Goal: Task Accomplishment & Management: Complete application form

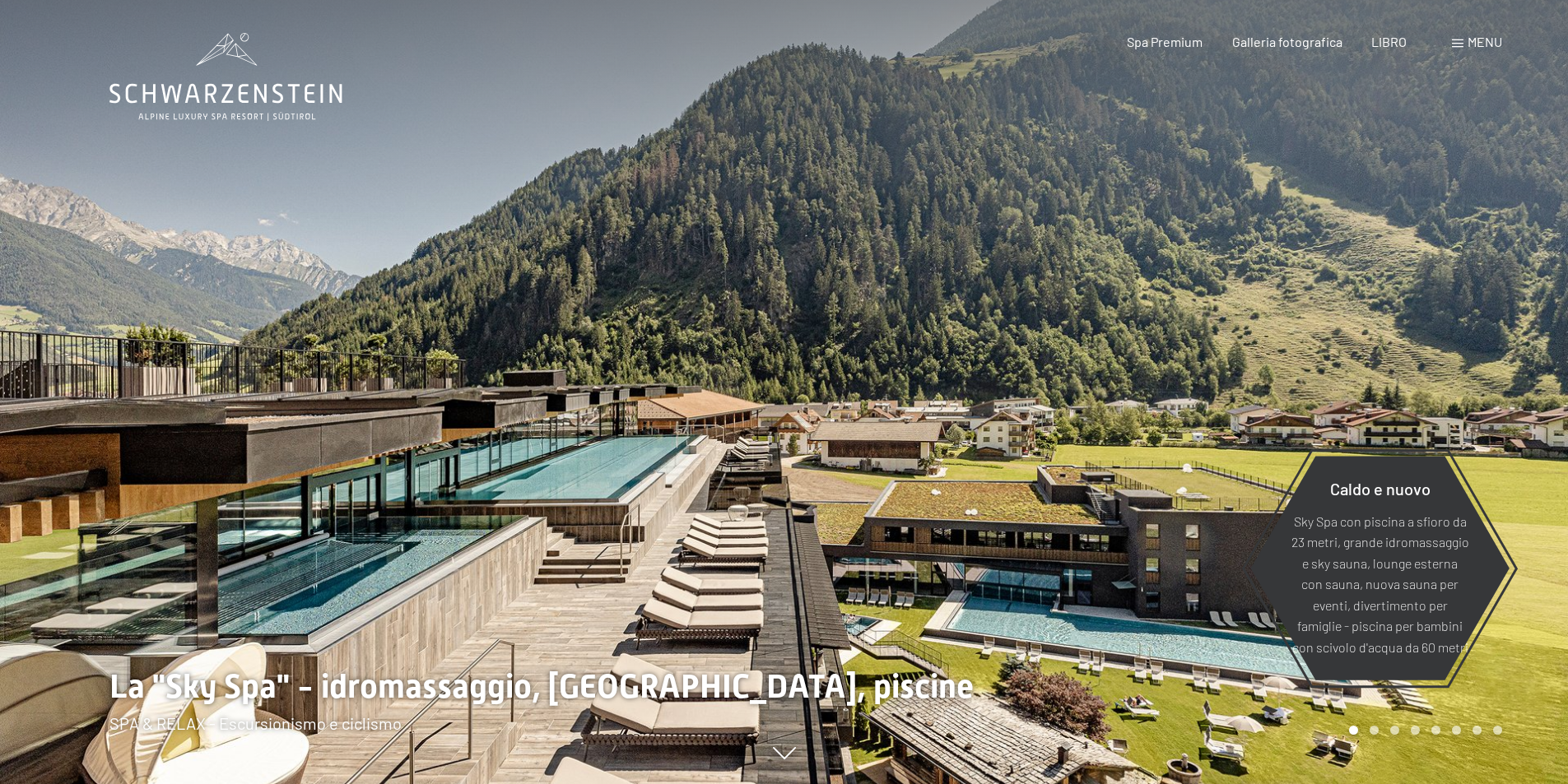
click at [1417, 260] on div at bounding box center [1176, 392] width 784 height 784
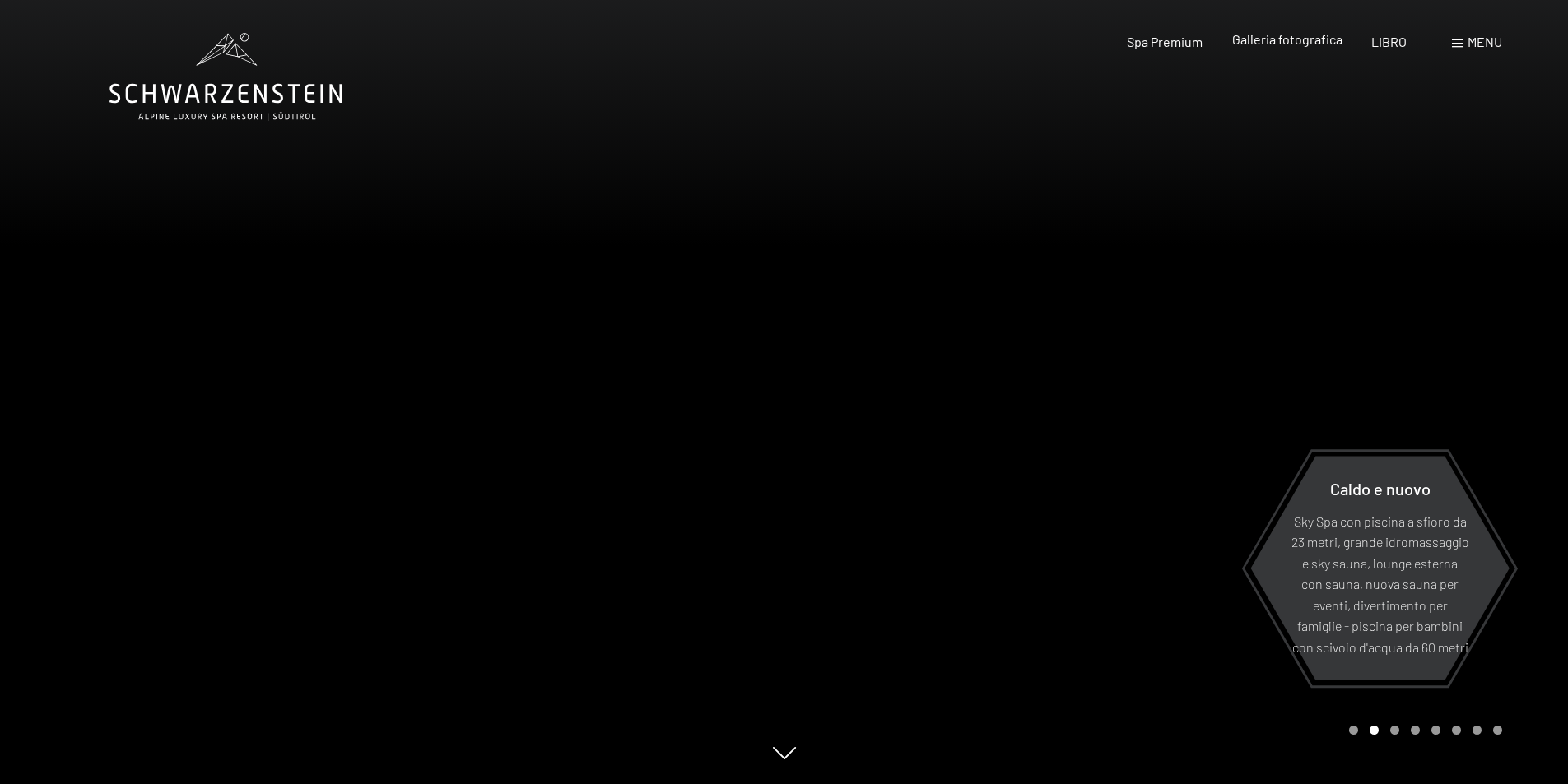
click at [1284, 46] on font "Galleria fotografica" at bounding box center [1287, 39] width 110 height 16
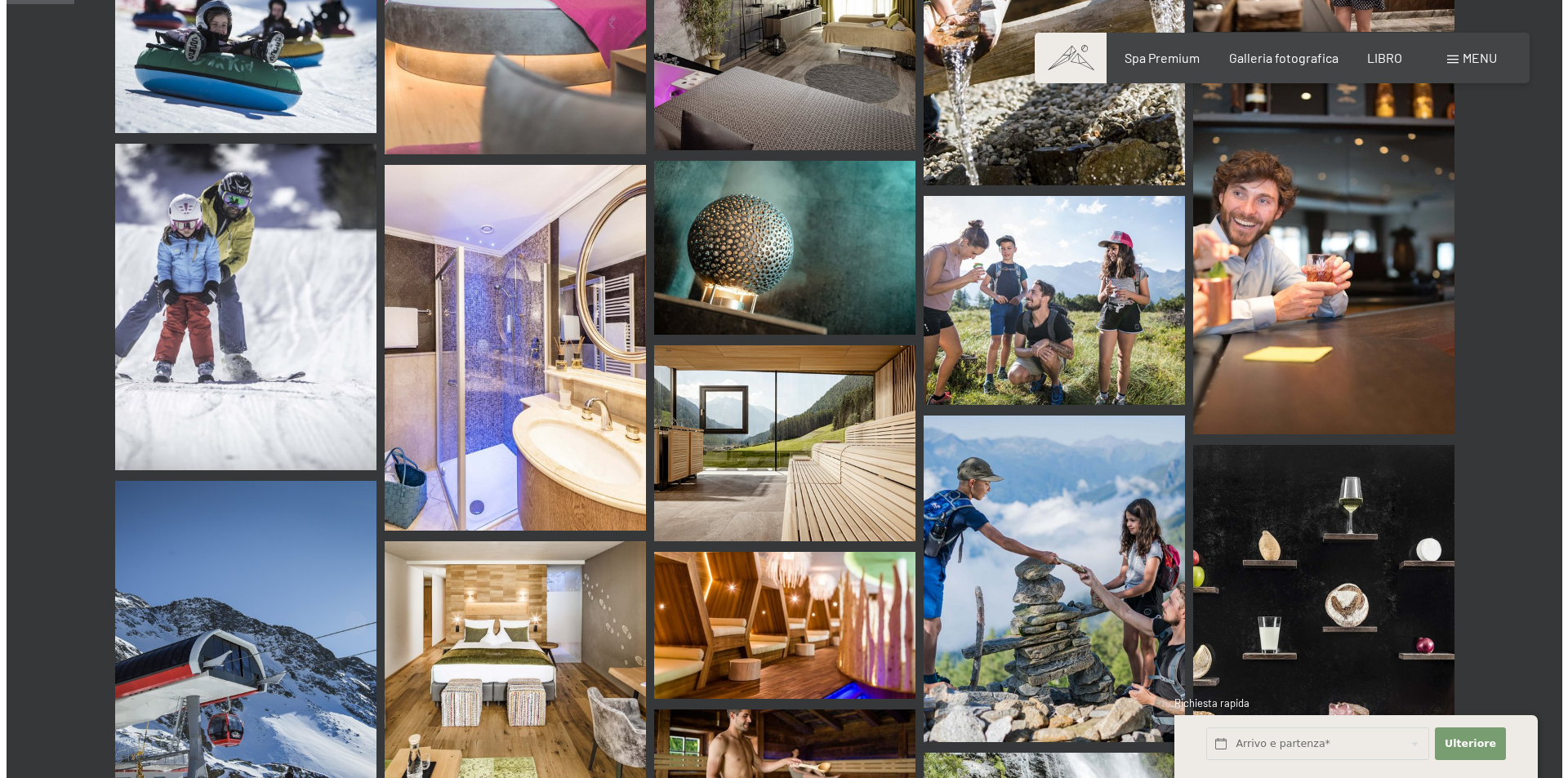
scroll to position [899, 0]
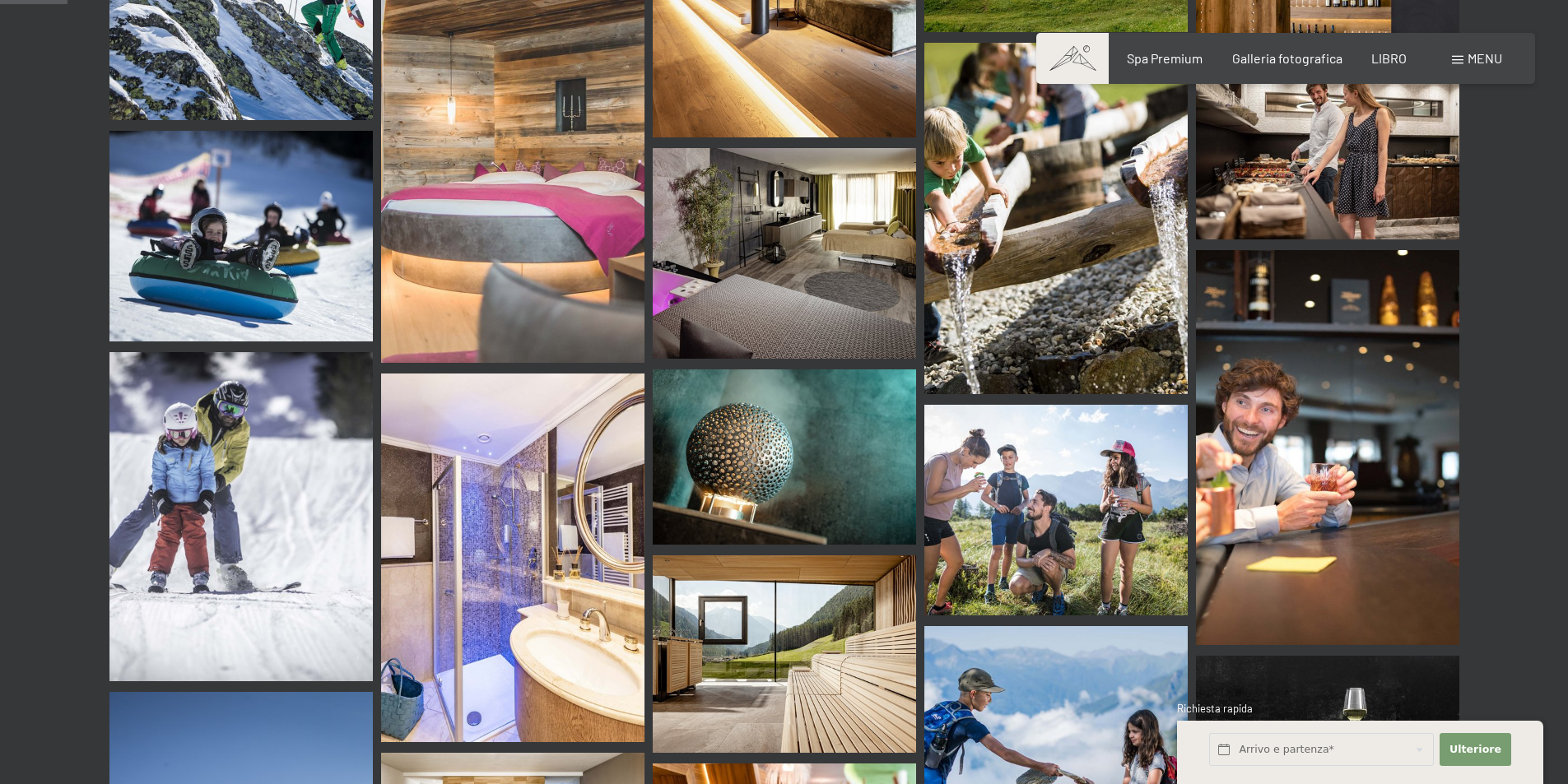
click at [1478, 58] on font "menu" at bounding box center [1485, 58] width 35 height 16
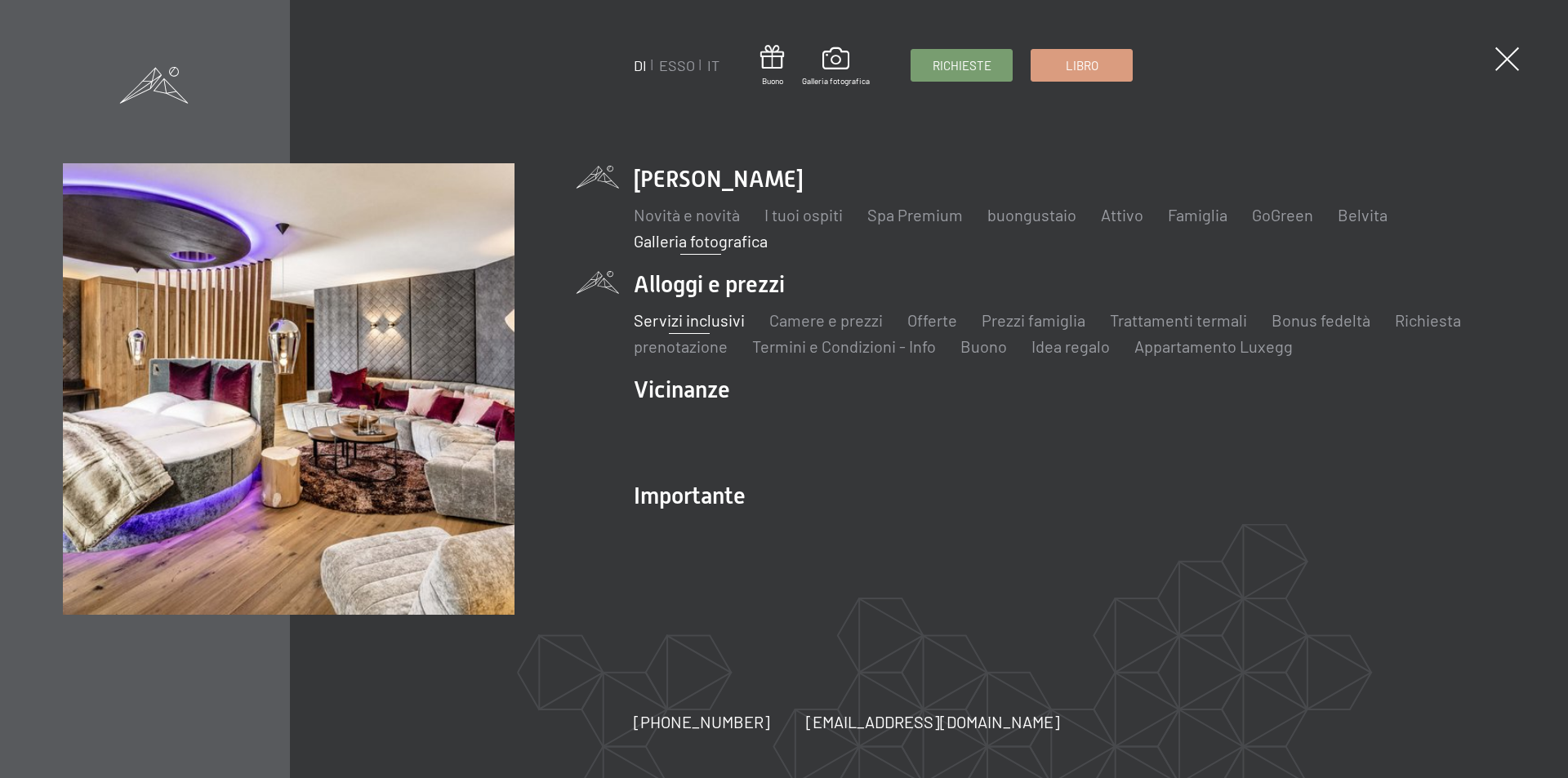
click at [690, 320] on font "Servizi inclusivi" at bounding box center [689, 320] width 111 height 20
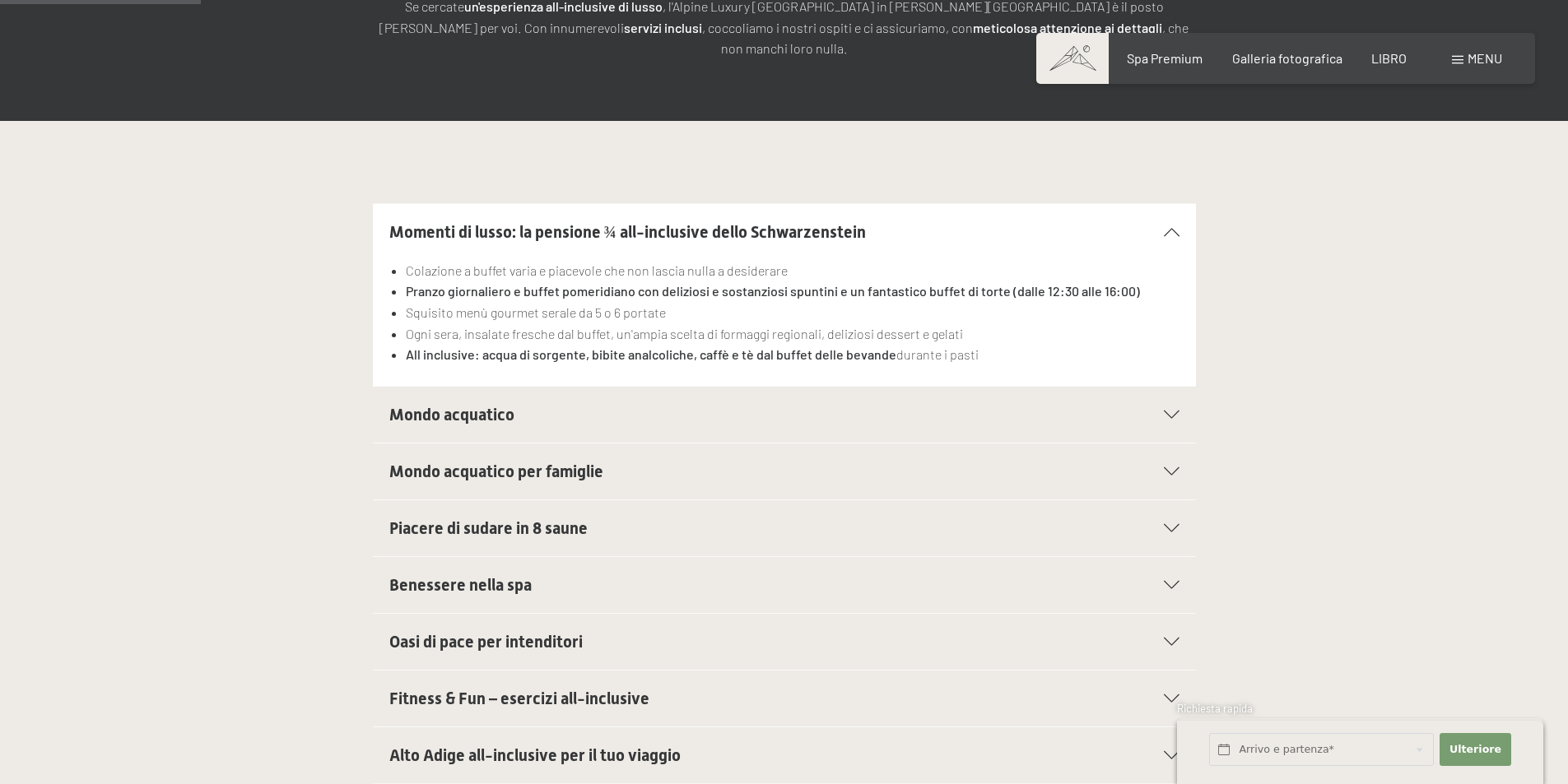
scroll to position [411, 0]
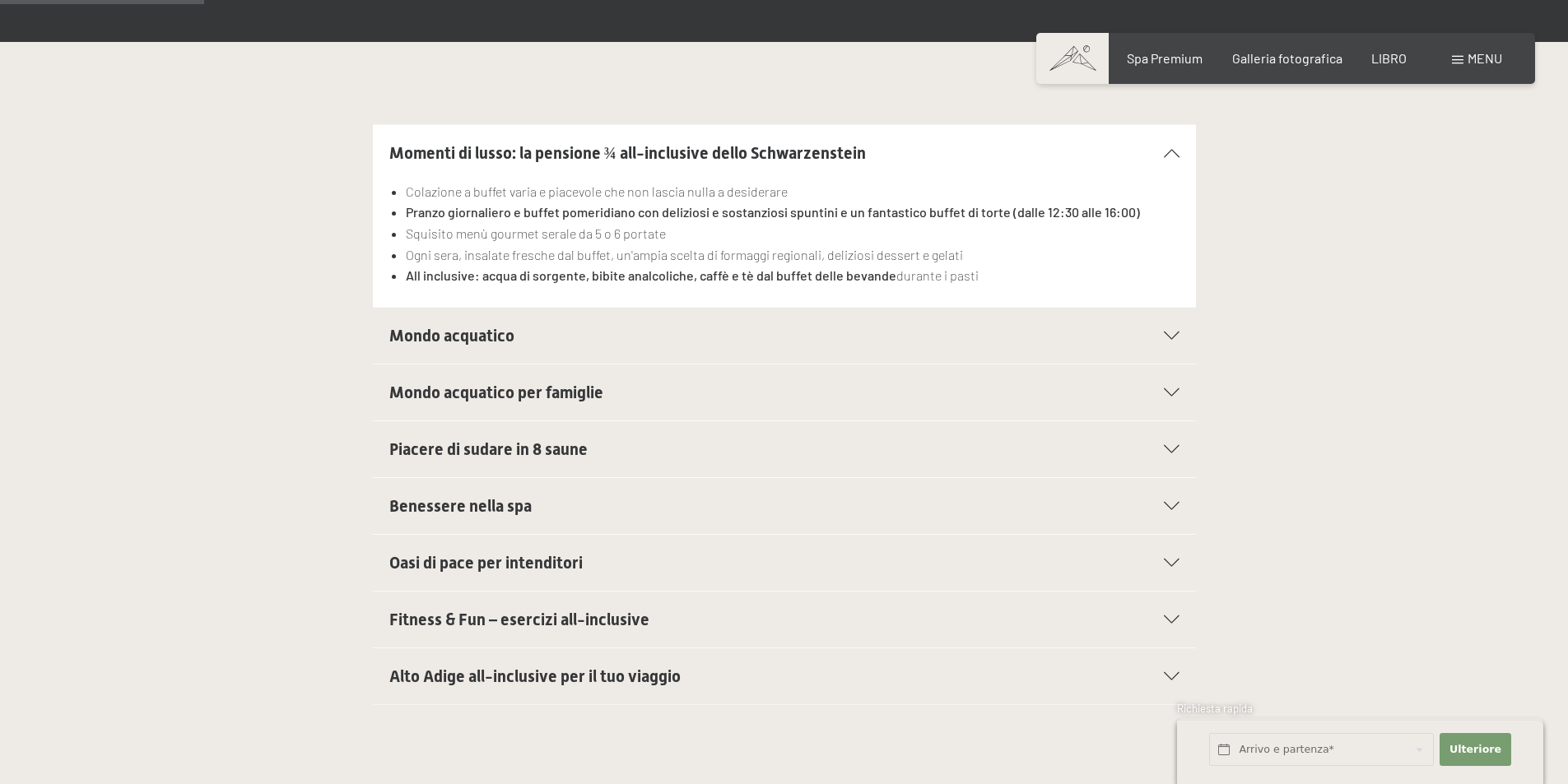
click at [1060, 325] on h2 "Mondo acquatico" at bounding box center [745, 336] width 711 height 23
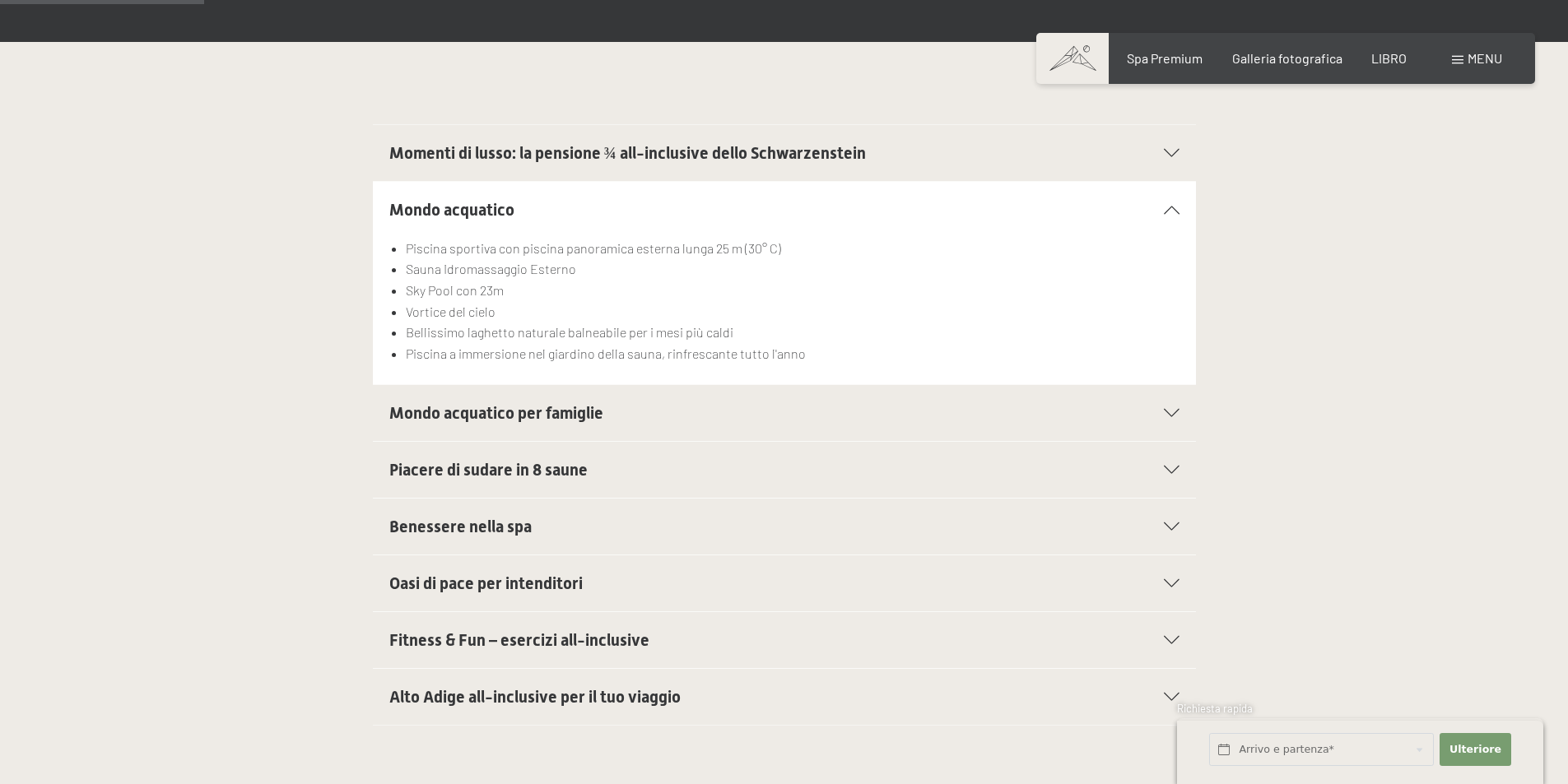
click at [761, 402] on h2 "Mondo acquatico per famiglie" at bounding box center [745, 413] width 711 height 23
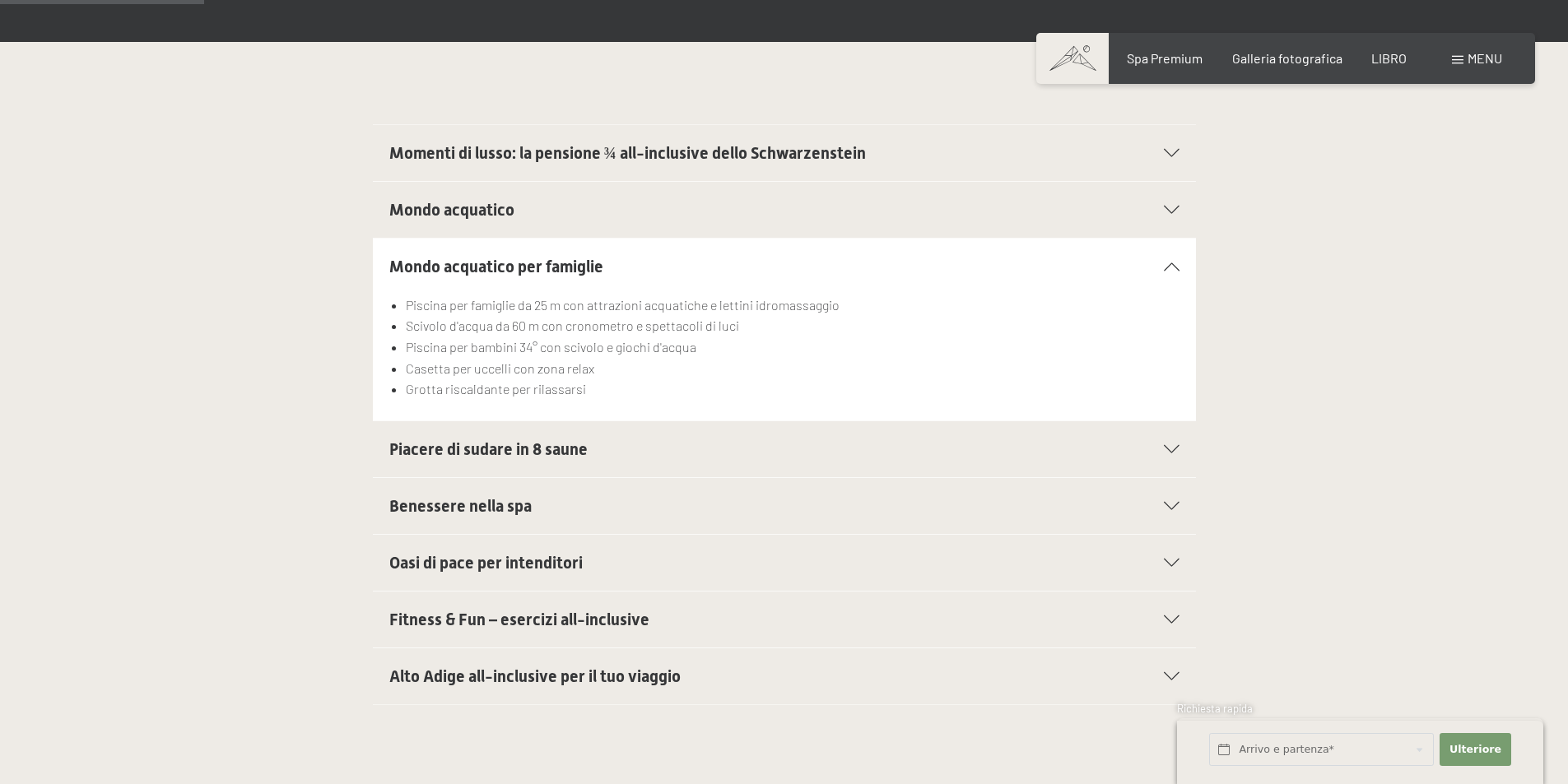
click at [620, 432] on label "Consenso al marketing*" at bounding box center [690, 440] width 146 height 17
click at [618, 432] on input "Consenso al marketing*" at bounding box center [610, 440] width 17 height 17
checkbox input "false"
click at [570, 439] on font "Piacere di sudare in 8 saune" at bounding box center [488, 449] width 199 height 20
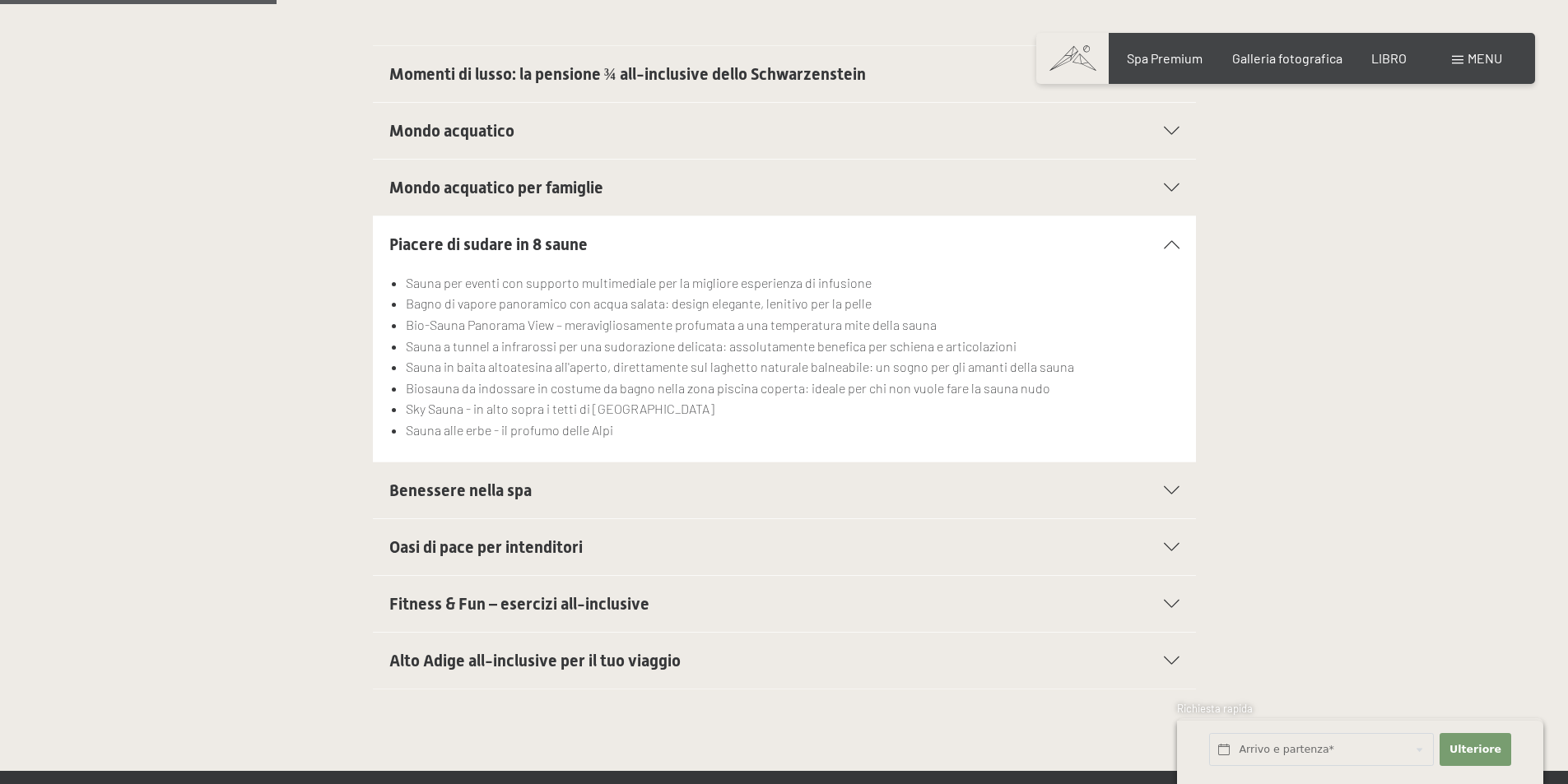
scroll to position [576, 0]
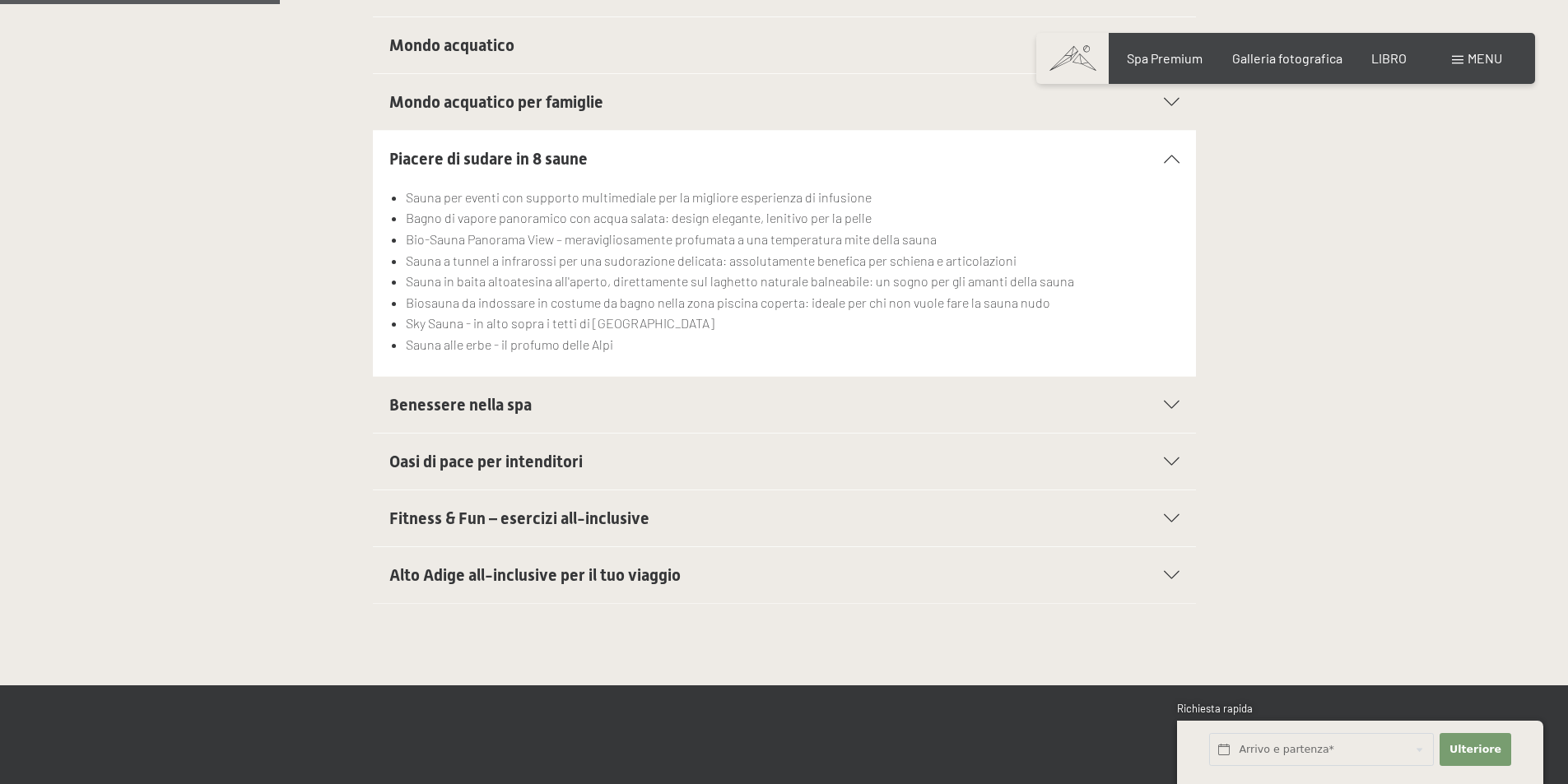
click at [530, 396] on font "Benessere nella spa" at bounding box center [460, 405] width 143 height 20
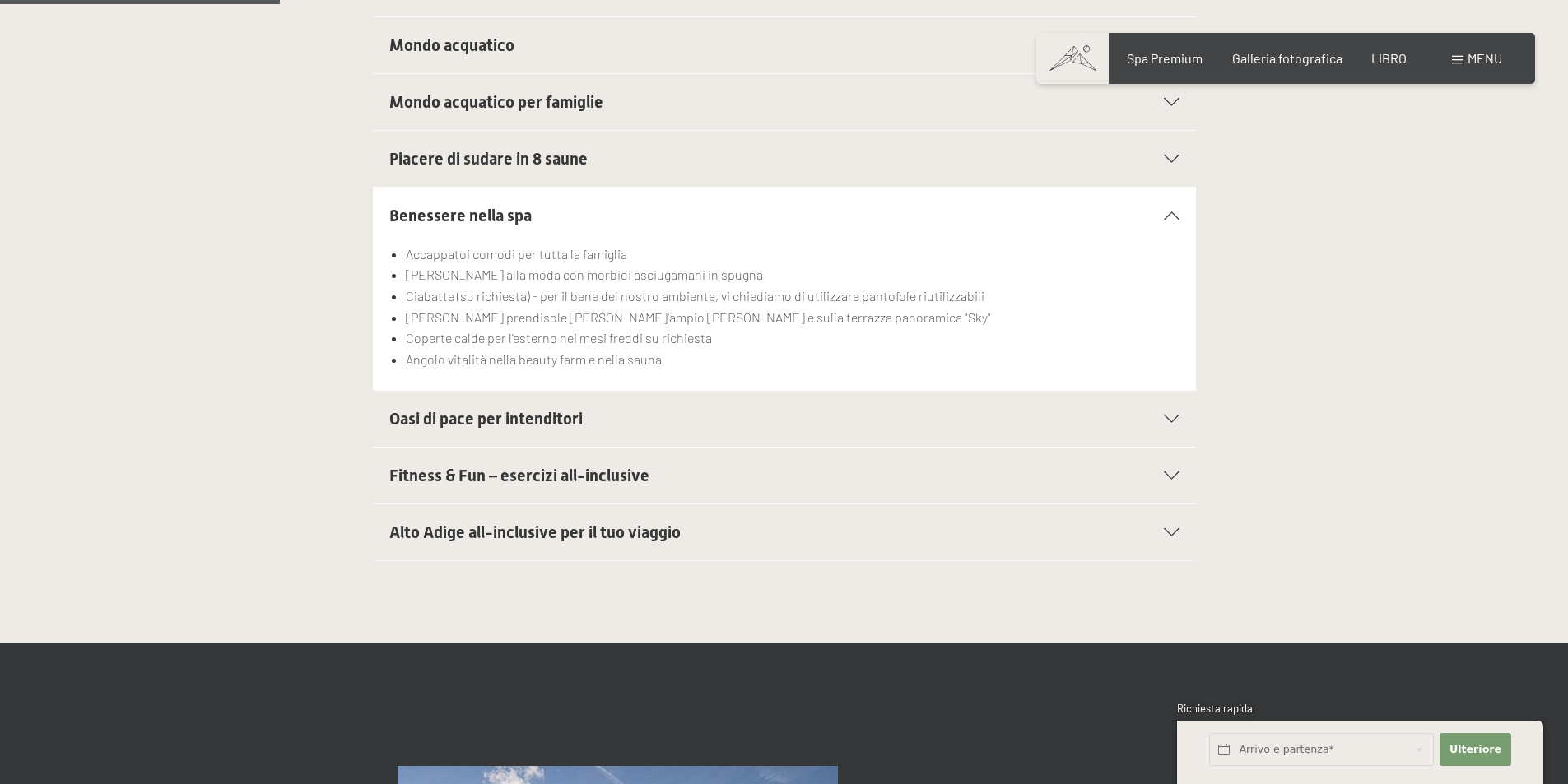
click at [557, 409] on h2 "Oasi di pace per intenditori" at bounding box center [745, 419] width 711 height 23
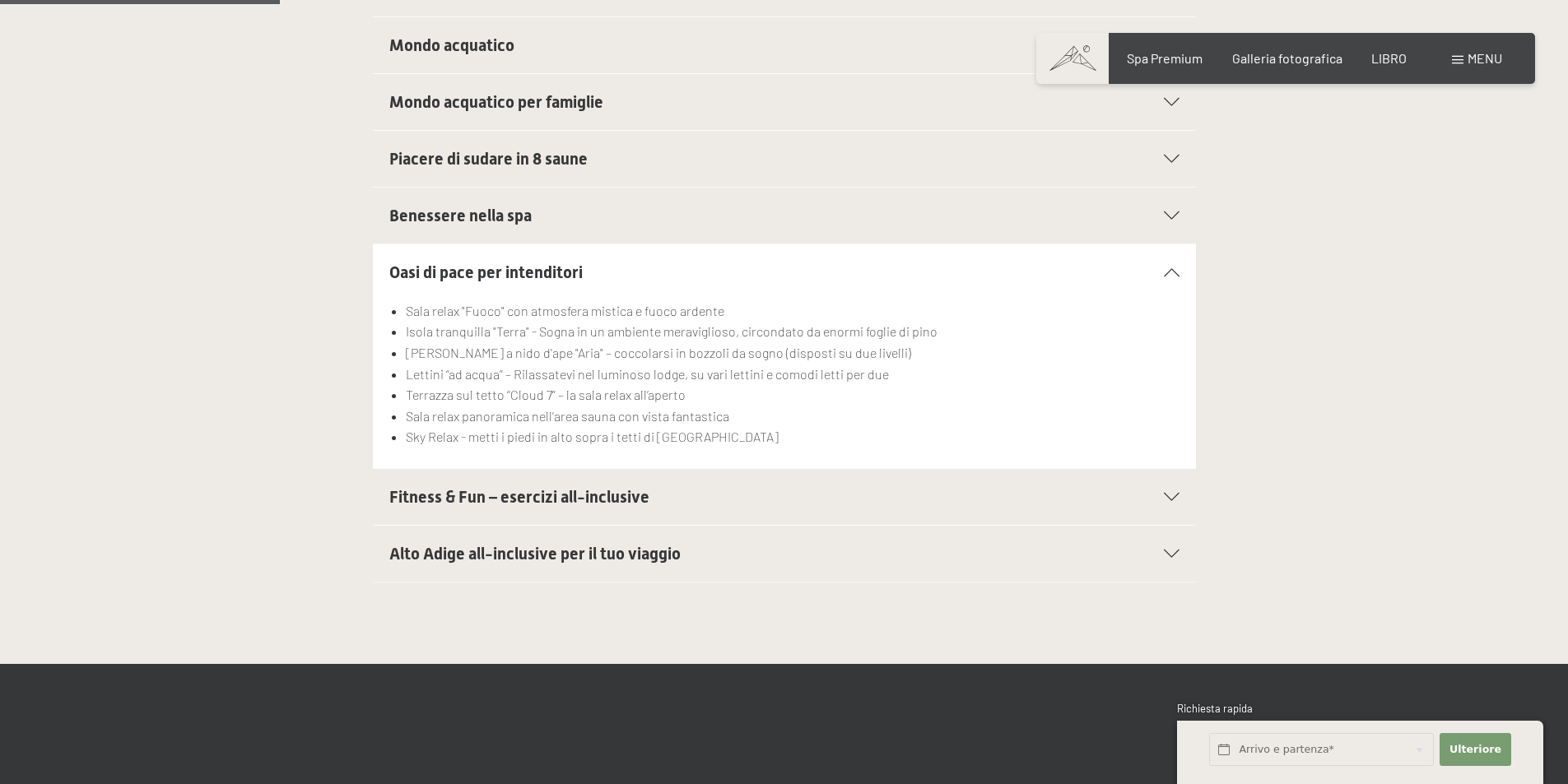
click at [618, 544] on font "Alto Adige all-inclusive per il tuo viaggio" at bounding box center [535, 554] width 291 height 20
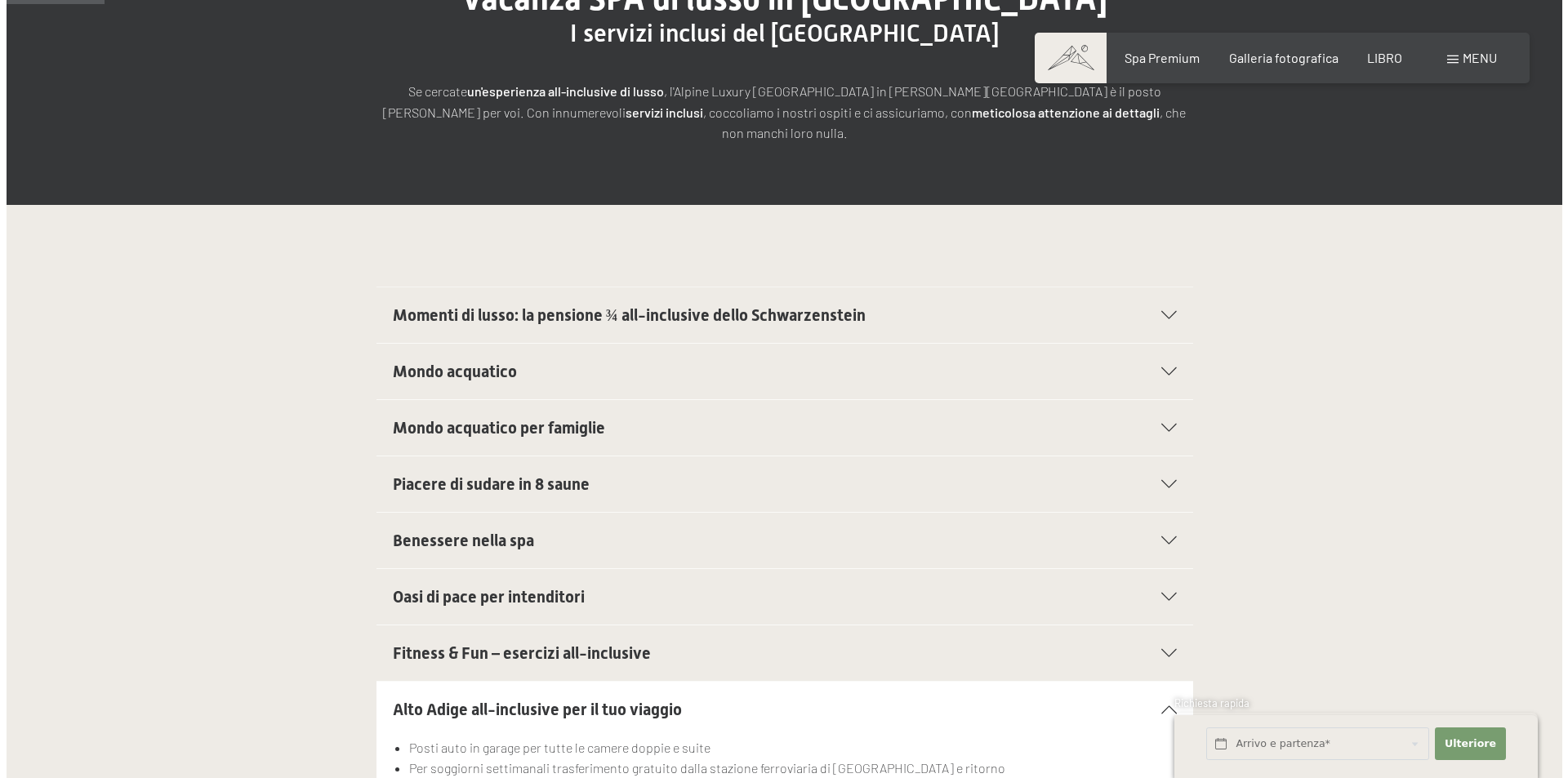
scroll to position [0, 0]
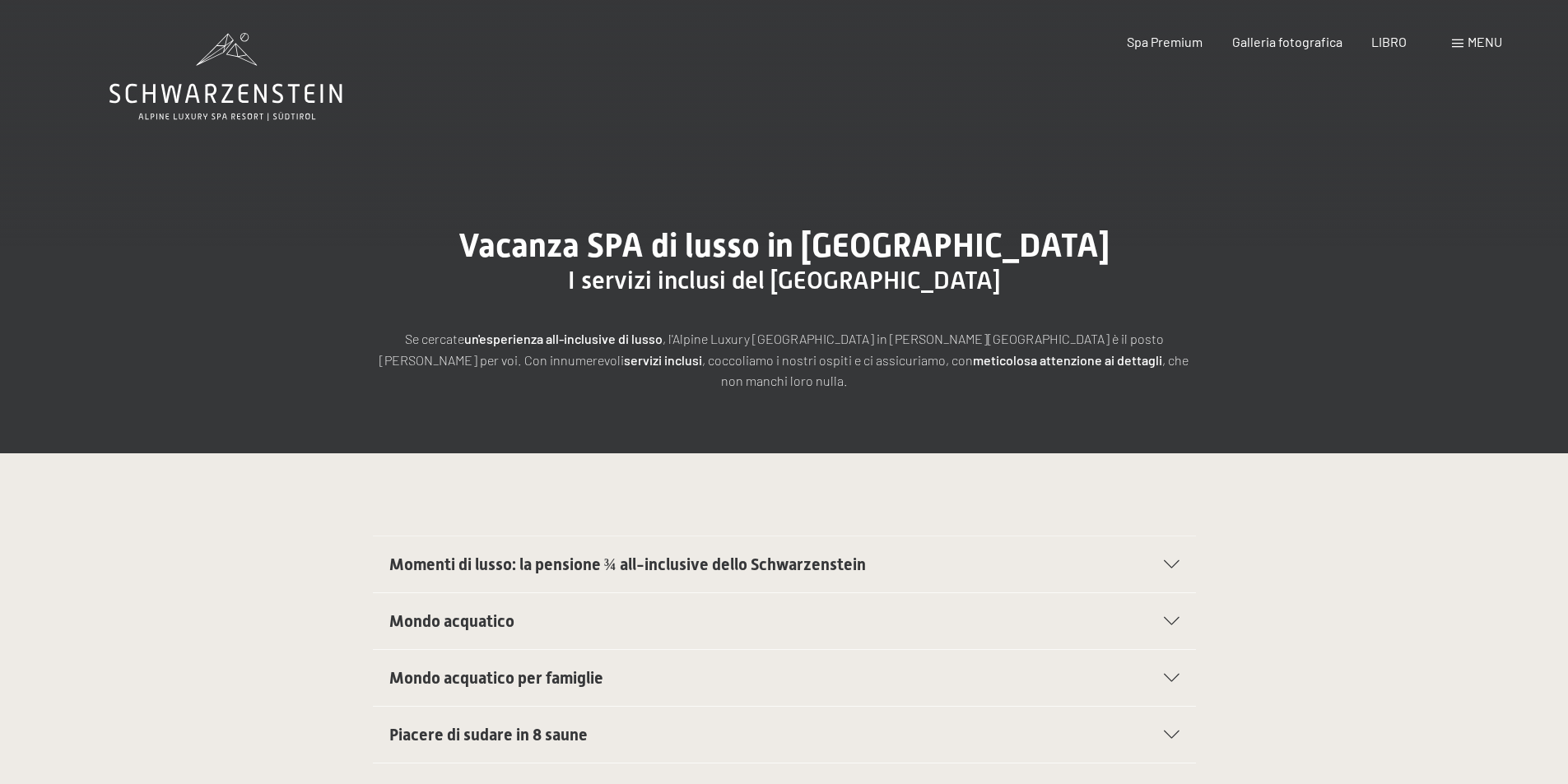
click at [1479, 40] on font "menu" at bounding box center [1485, 42] width 35 height 16
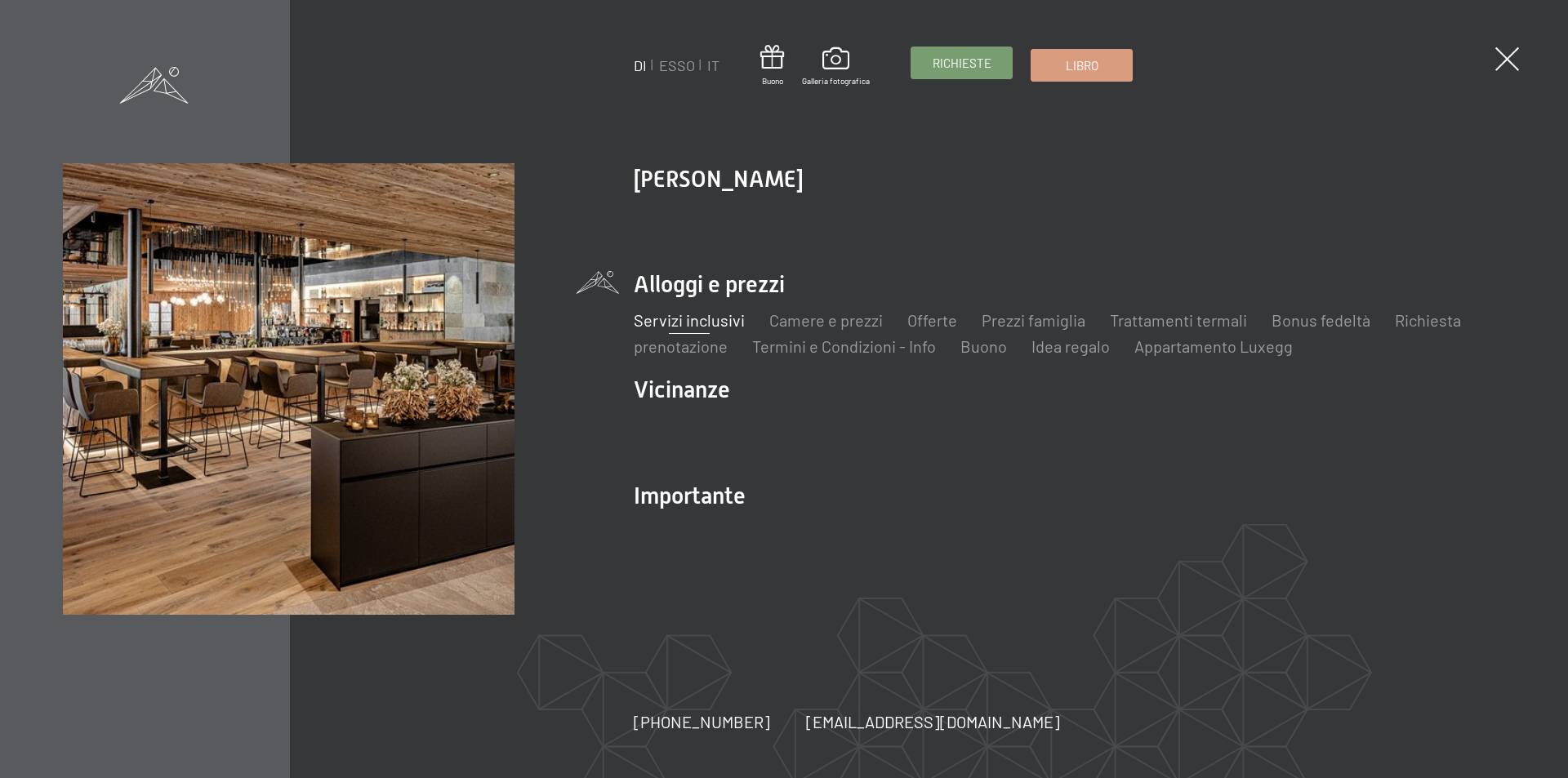
click at [960, 69] on font "Richieste" at bounding box center [962, 63] width 59 height 15
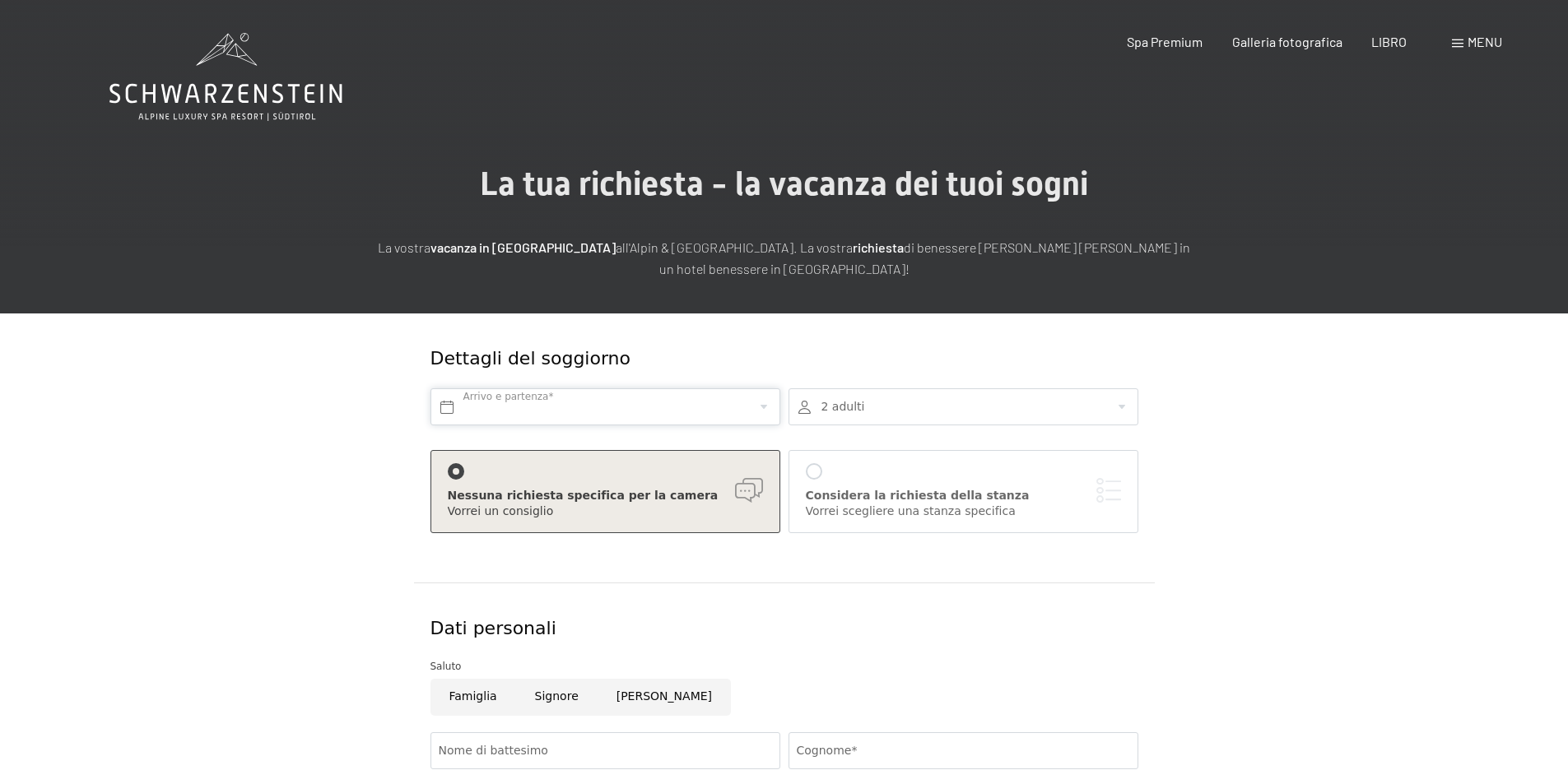
click at [636, 400] on input "text" at bounding box center [606, 407] width 350 height 37
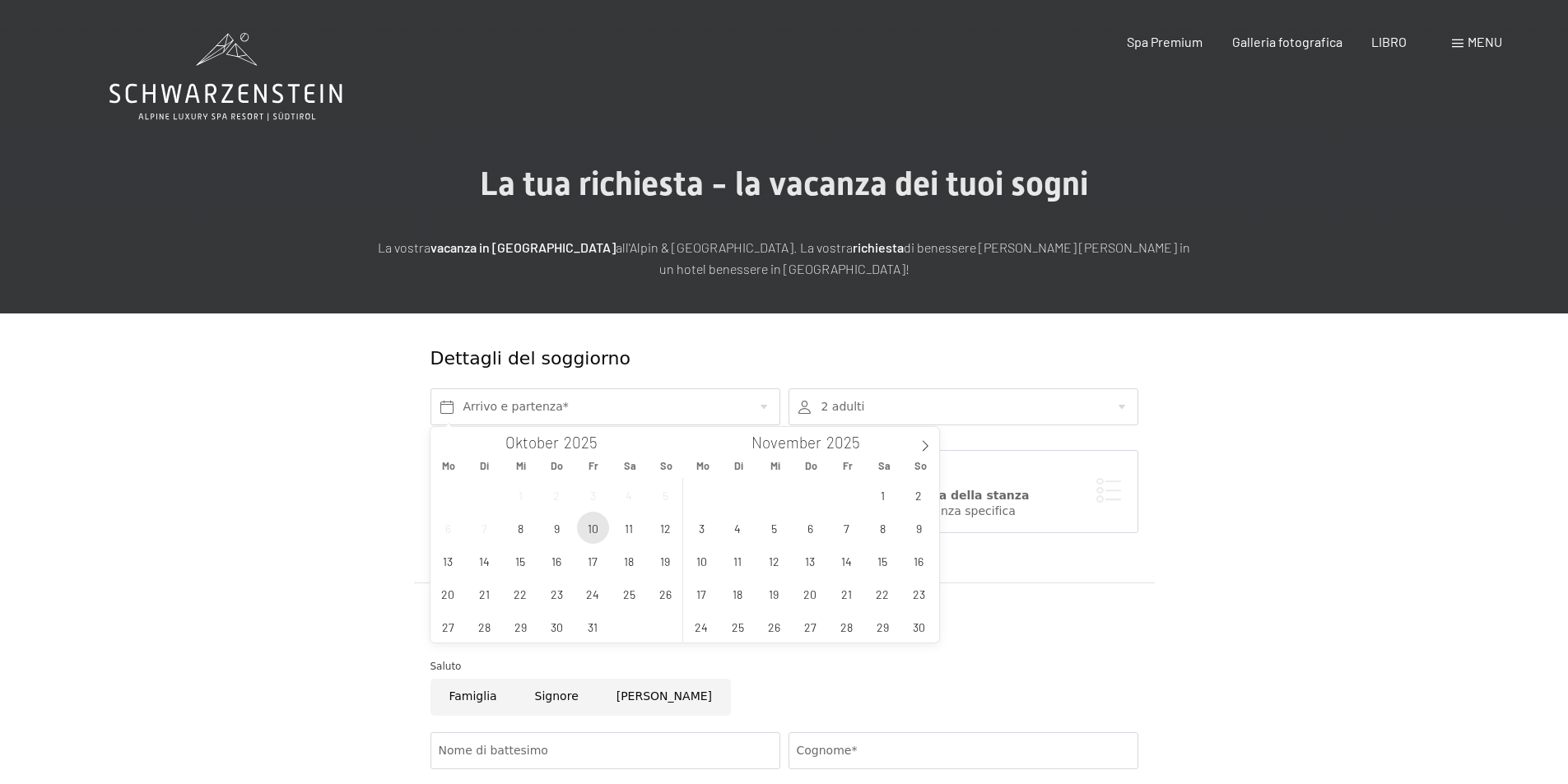
click at [597, 533] on span "10" at bounding box center [592, 528] width 32 height 32
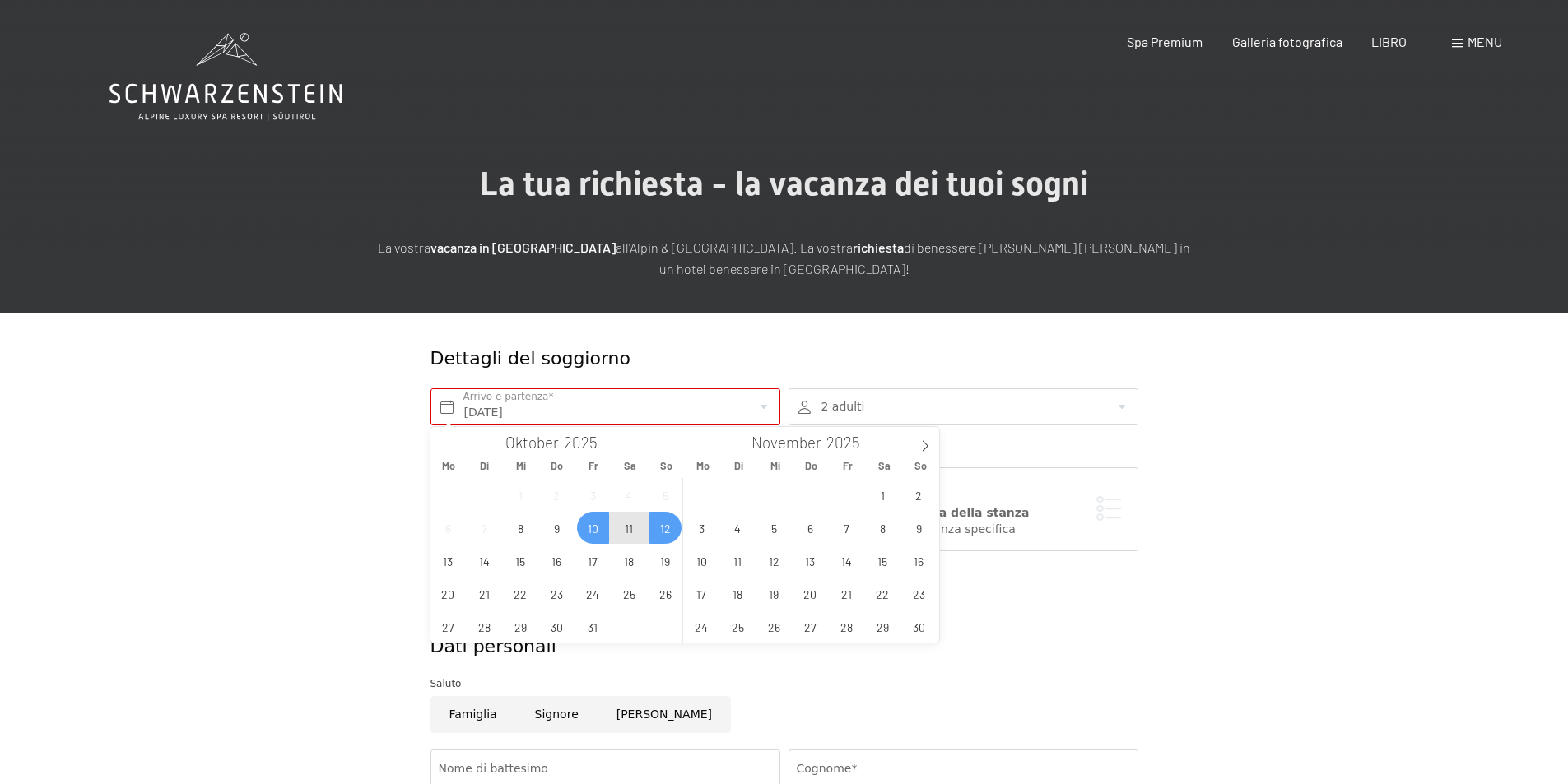
click at [662, 528] on span "12" at bounding box center [665, 528] width 32 height 32
type input "Fr. 10.10.2025 - So. 12.10.2025"
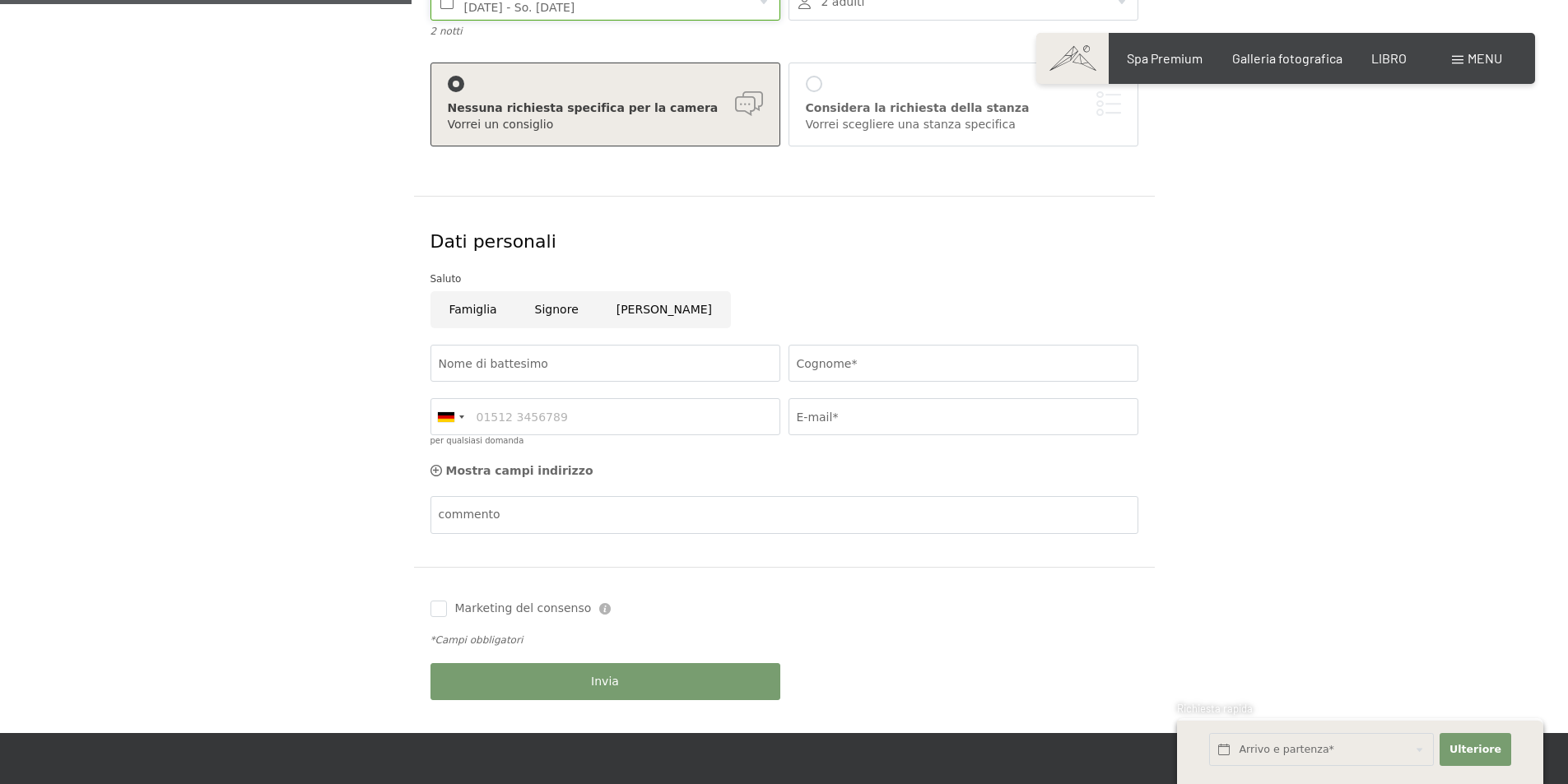
scroll to position [411, 0]
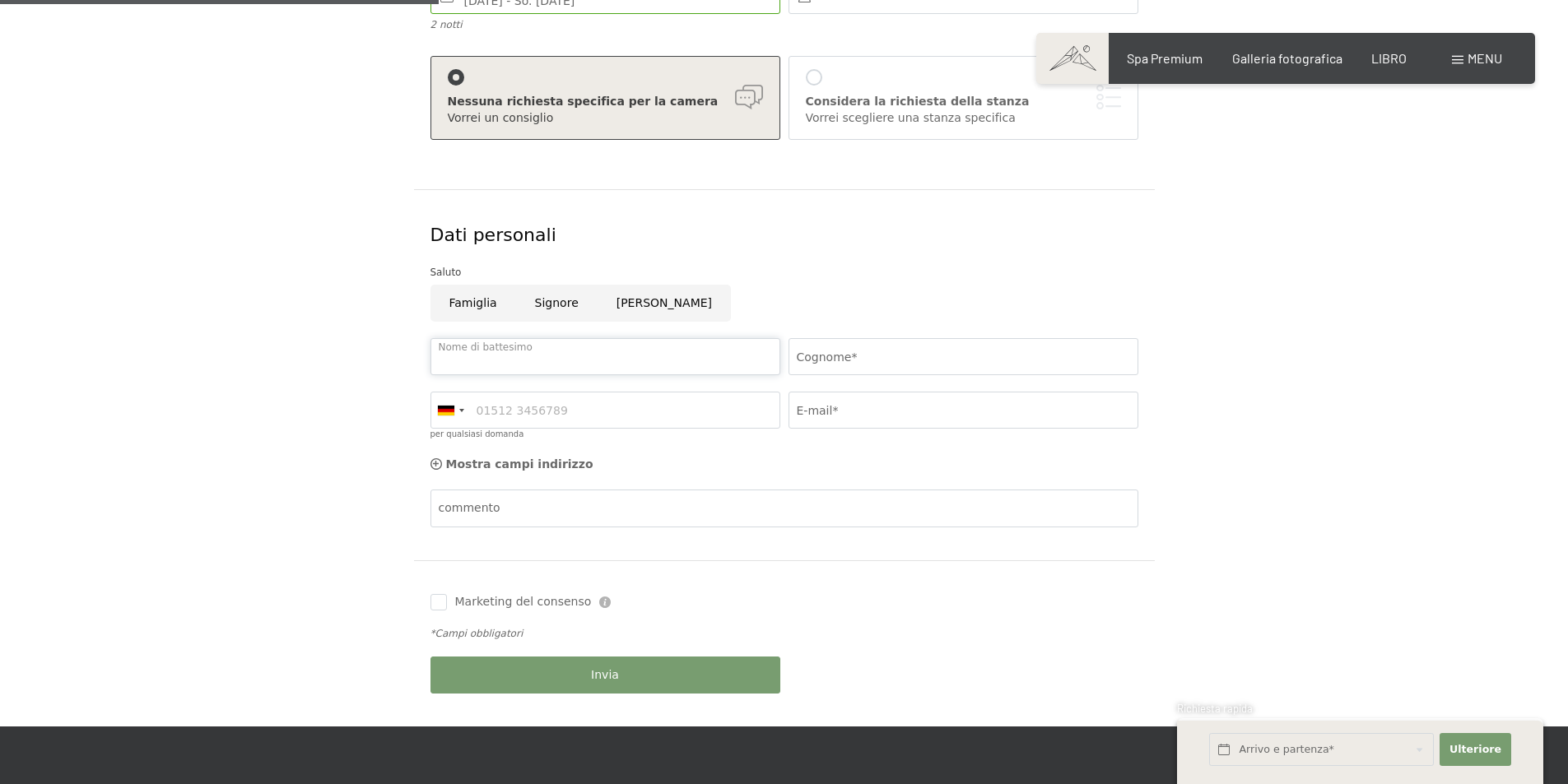
click at [549, 355] on input "Nome di battesimo" at bounding box center [606, 357] width 350 height 37
type input "Barbara Anna"
type input "Bertini"
type input "3899630020"
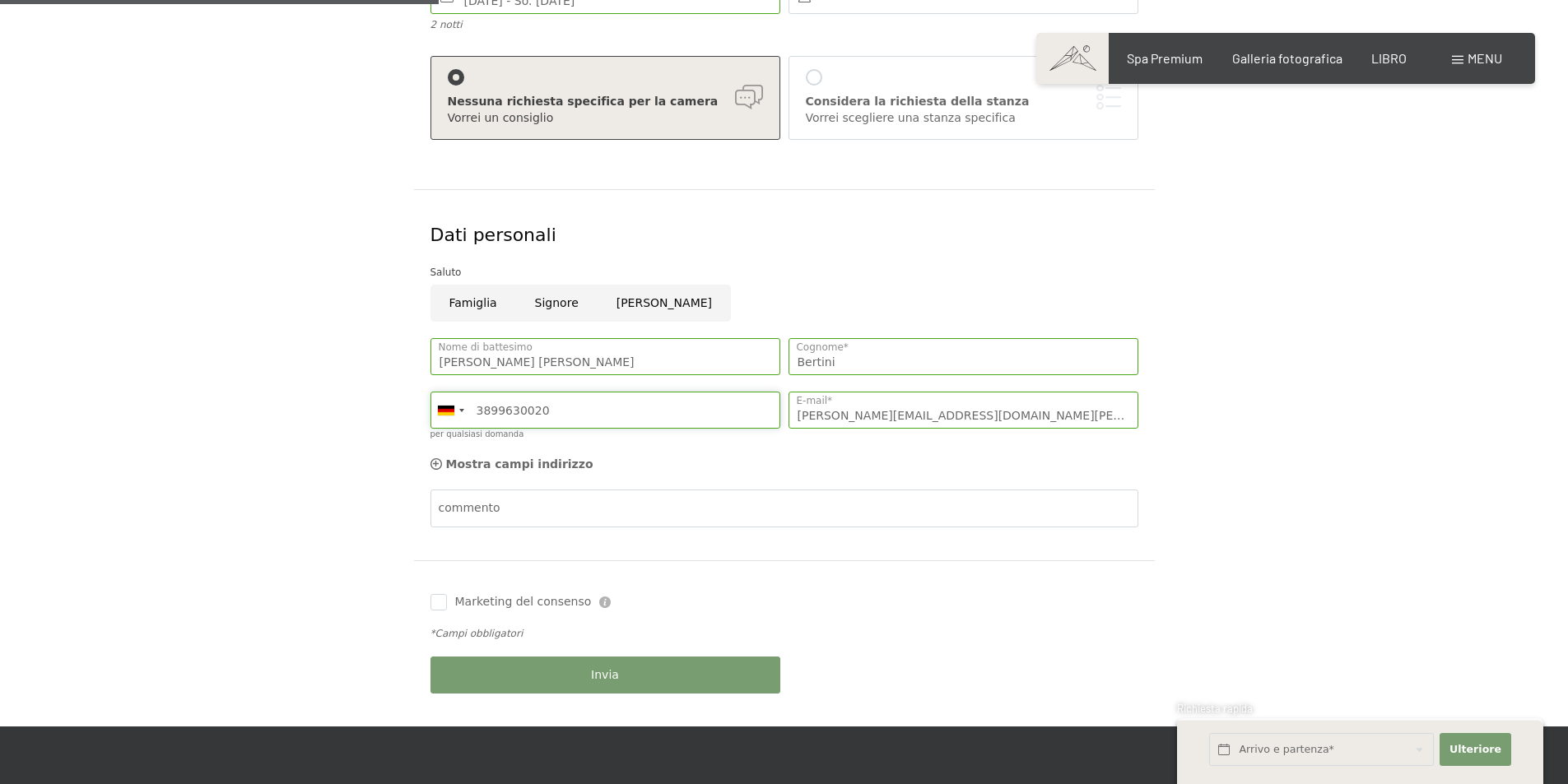
click at [510, 410] on input "3899630020" at bounding box center [606, 410] width 350 height 37
click at [462, 414] on div at bounding box center [450, 410] width 38 height 35
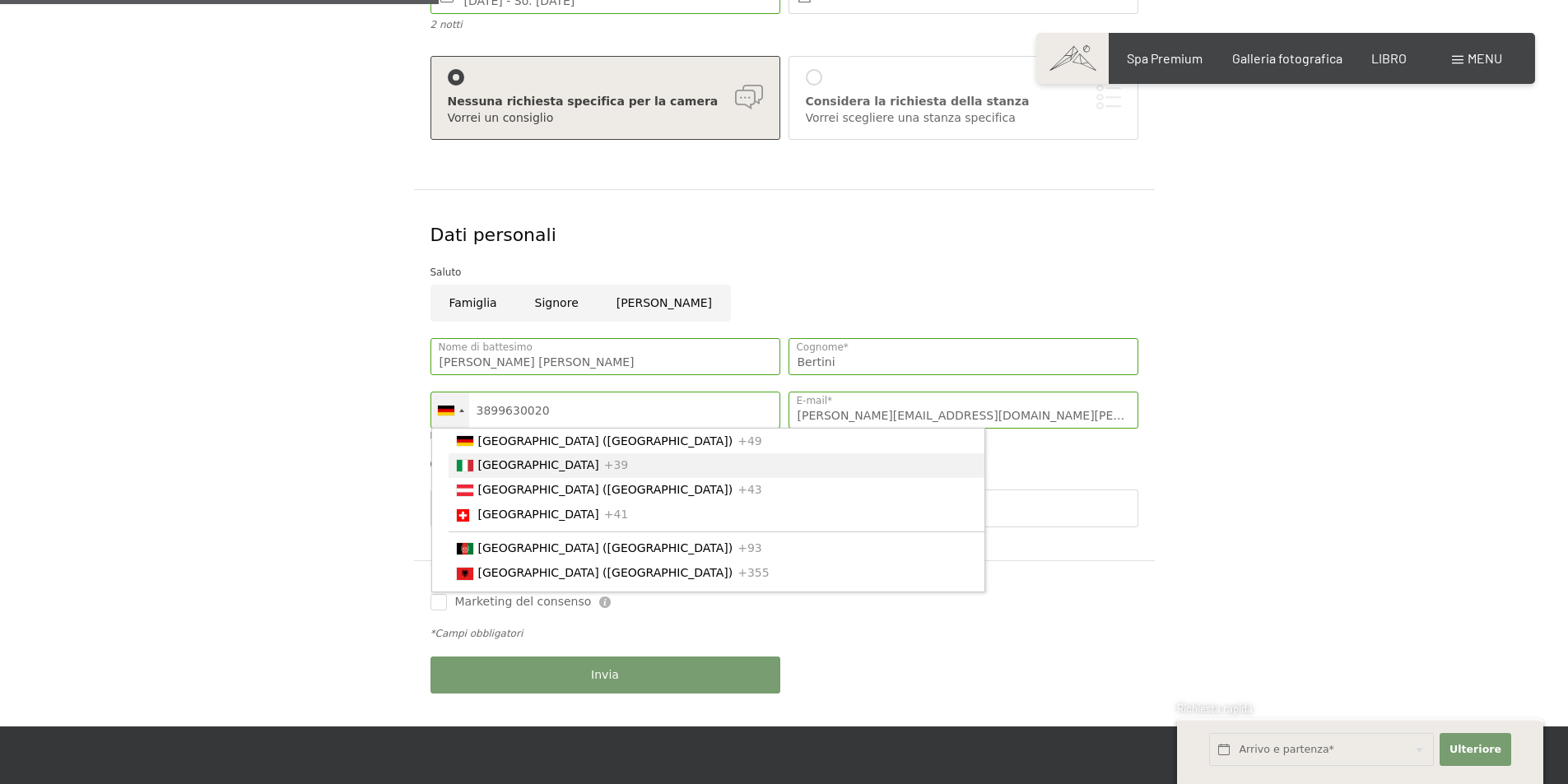
click at [480, 472] on font "[GEOGRAPHIC_DATA]" at bounding box center [539, 466] width 121 height 13
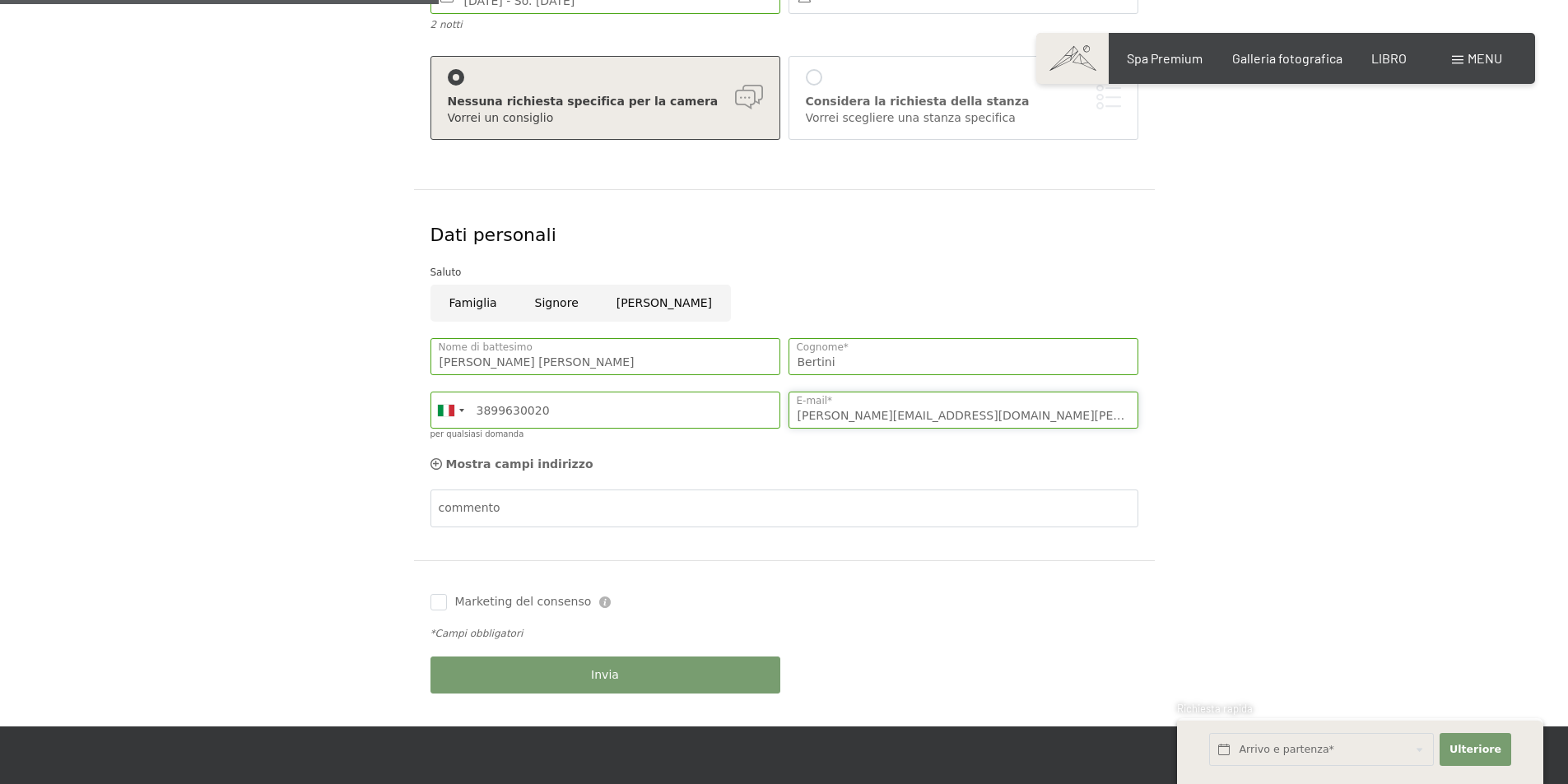
click at [971, 407] on input "barbara@studio-cozzolino.eu" at bounding box center [963, 410] width 350 height 37
drag, startPoint x: 966, startPoint y: 410, endPoint x: 838, endPoint y: 416, distance: 128.1
click at [838, 416] on input "barbara@studio-cozzolino.eu" at bounding box center [963, 410] width 350 height 37
type input "barbara.bertini@masotticassella.com"
click at [443, 599] on input "Marketing del consenso" at bounding box center [438, 602] width 17 height 17
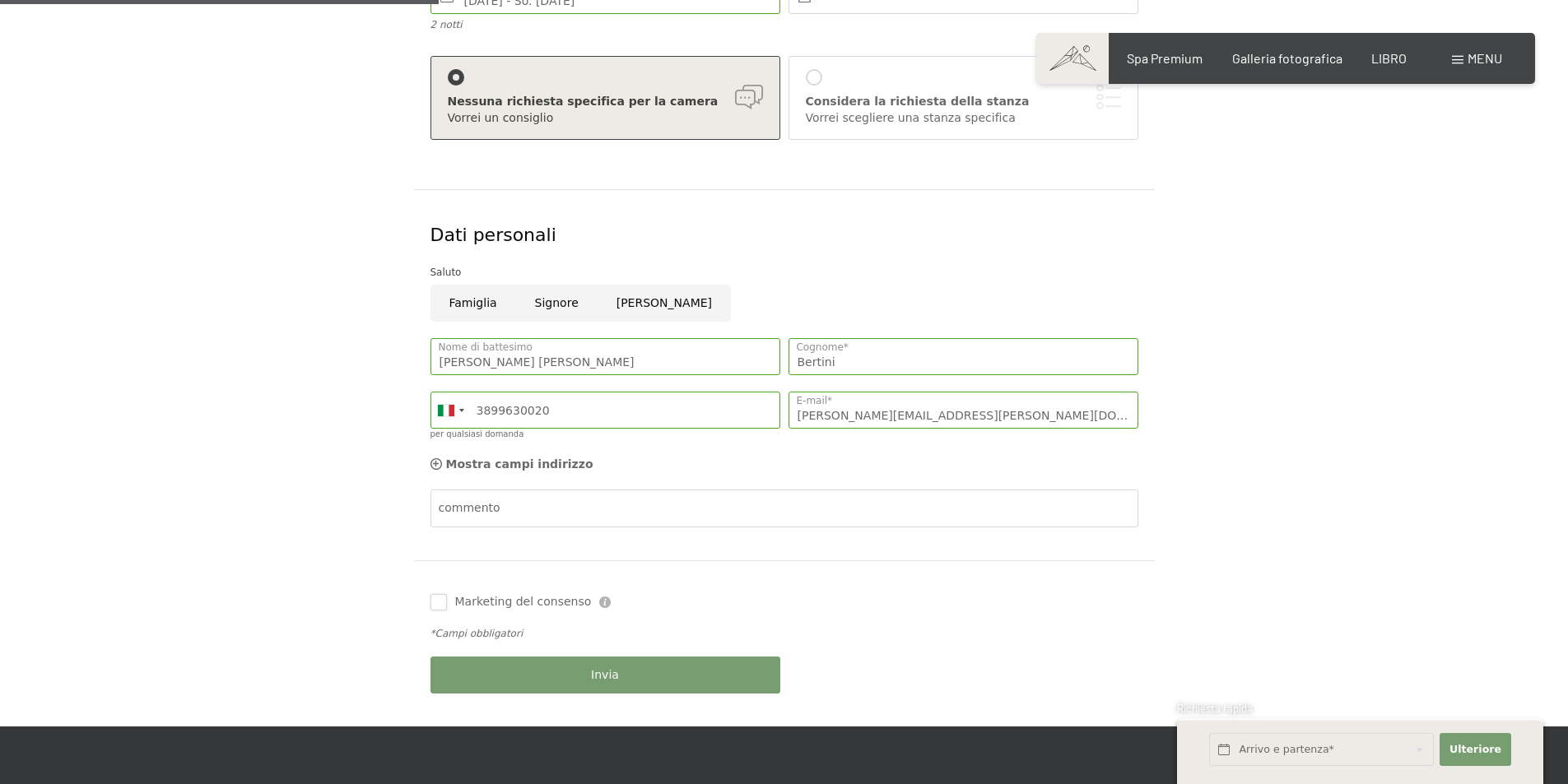
checkbox input "true"
click at [504, 673] on button "Invia" at bounding box center [606, 676] width 350 height 37
